Goal: Find specific page/section

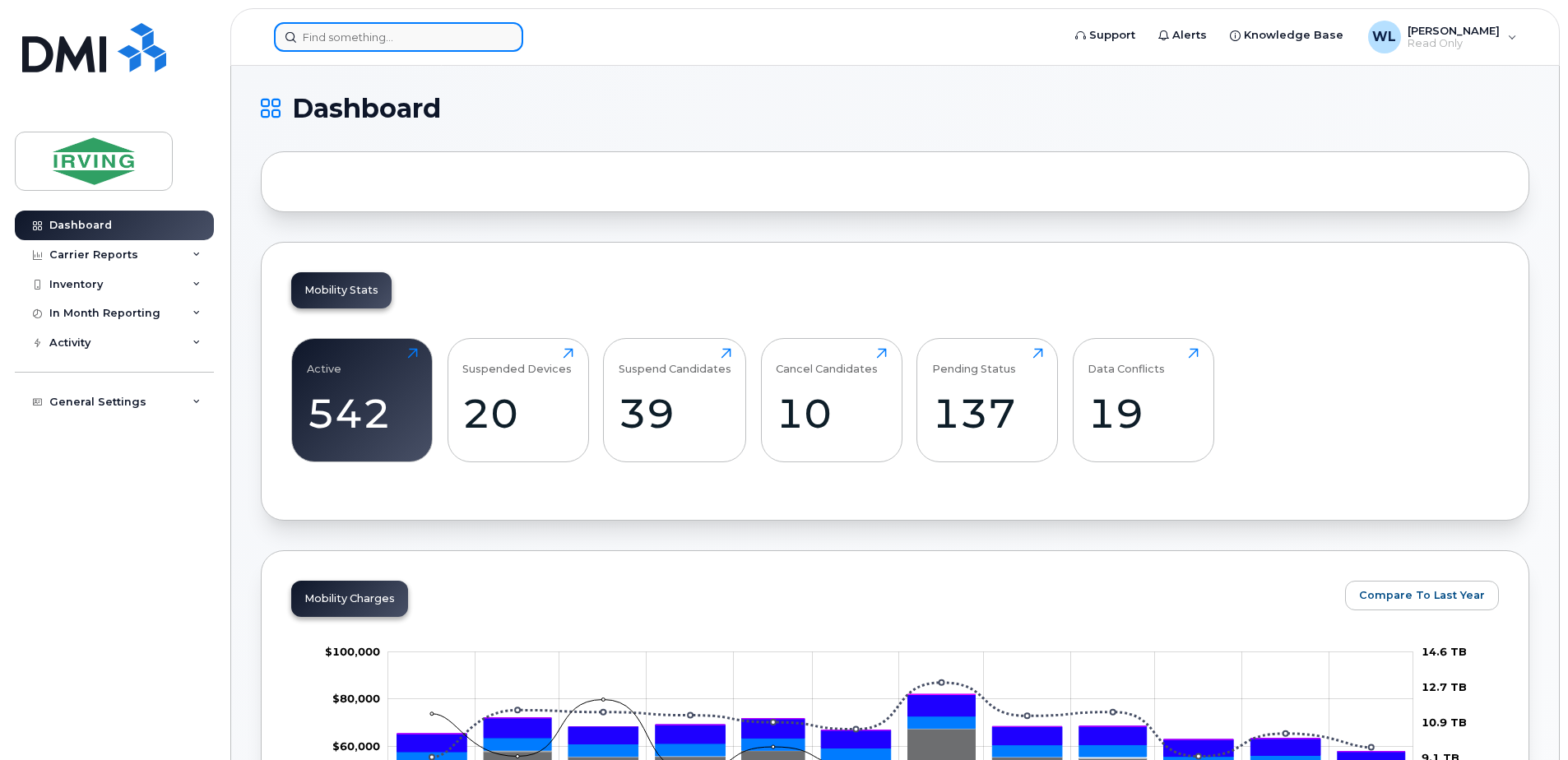
click at [409, 37] on input at bounding box center [399, 36] width 250 height 29
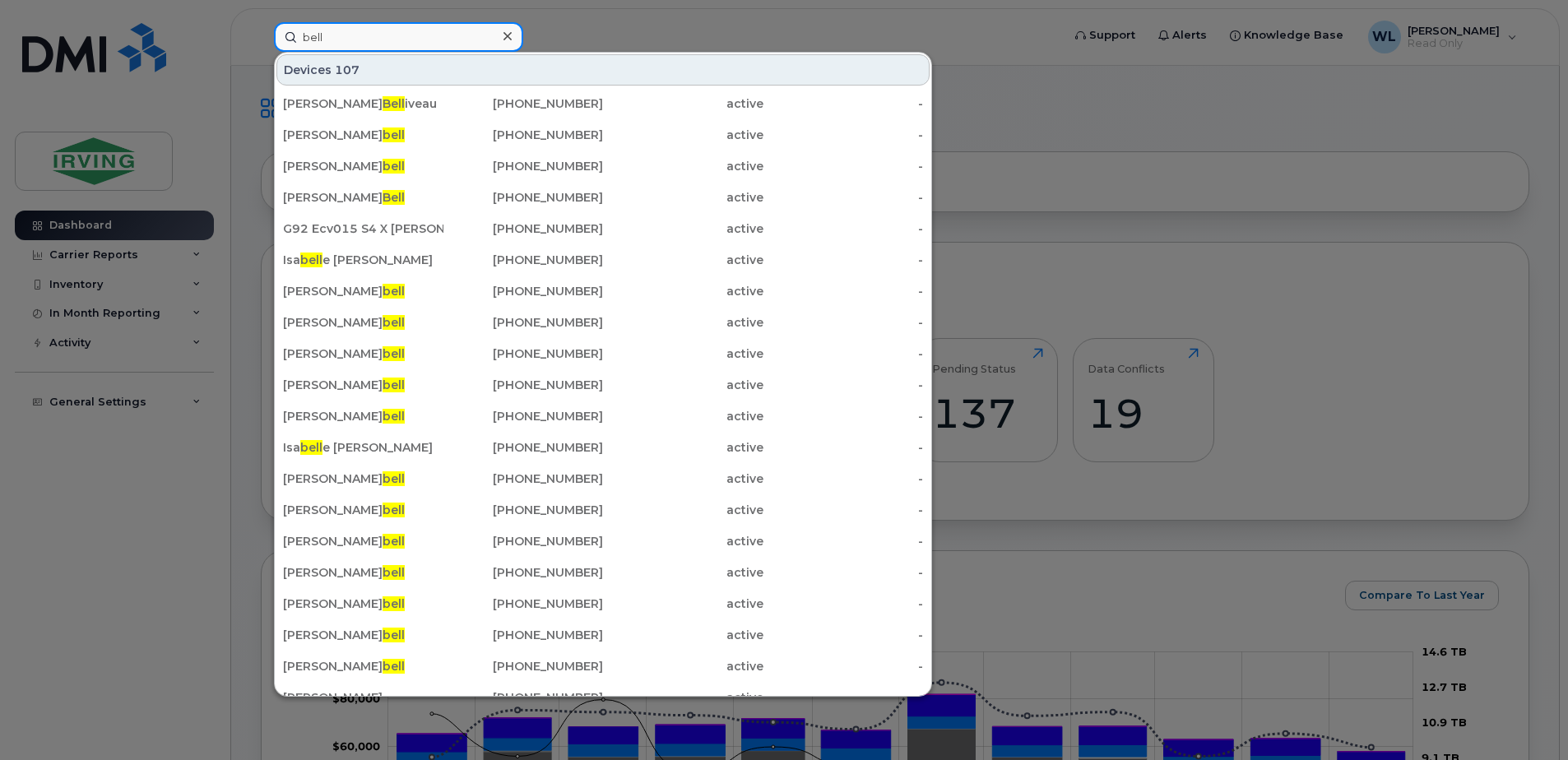
drag, startPoint x: 401, startPoint y: 42, endPoint x: 241, endPoint y: 31, distance: 160.4
click at [261, 35] on div "bell Devices 107 Elizabeth Bell iveau 506-743-4869 active - Lisa Camp bell 902-…" at bounding box center [662, 36] width 803 height 29
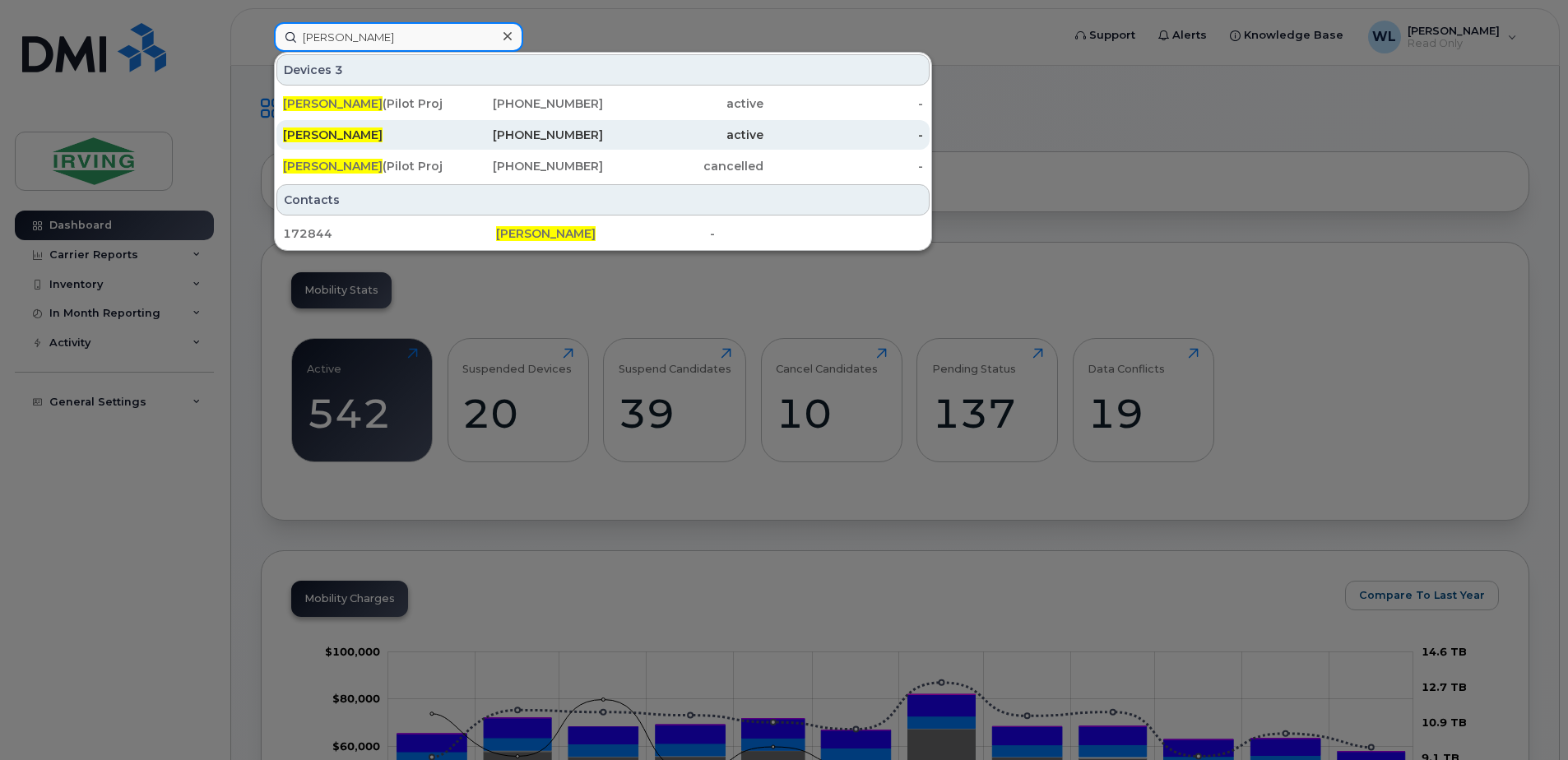
type input "chris bell"
click at [365, 133] on div "Chris Bell" at bounding box center [363, 135] width 161 height 17
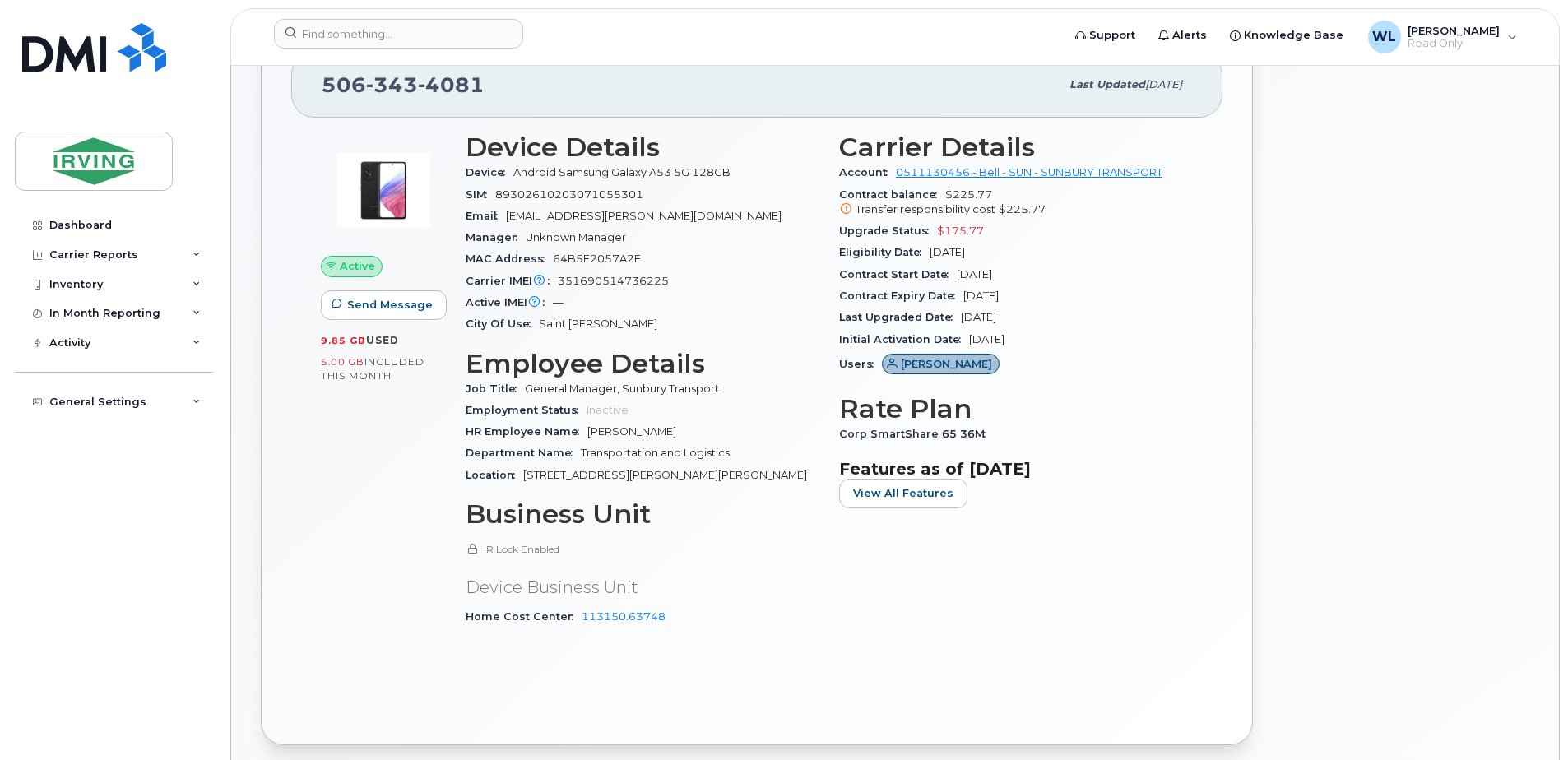
scroll to position [247, 0]
